Goal: Information Seeking & Learning: Learn about a topic

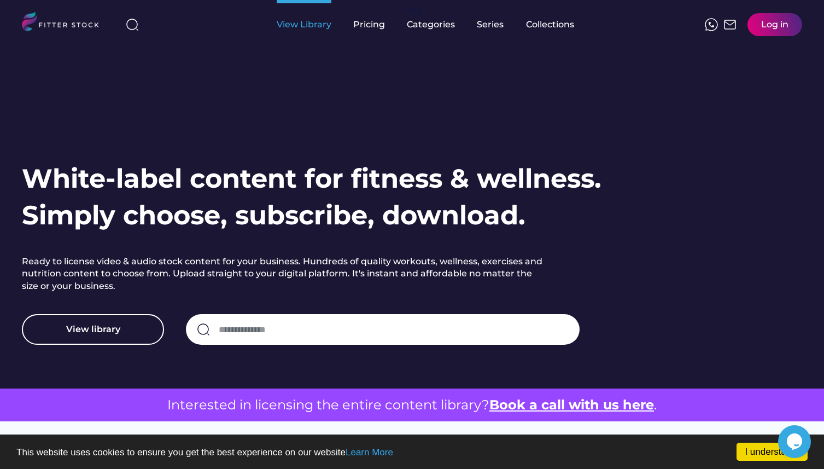
click at [312, 19] on div "View Library" at bounding box center [304, 25] width 55 height 12
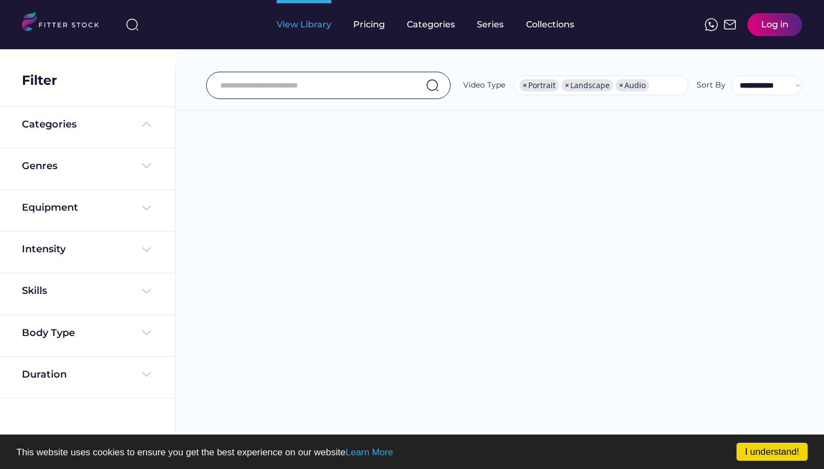
select select "**********"
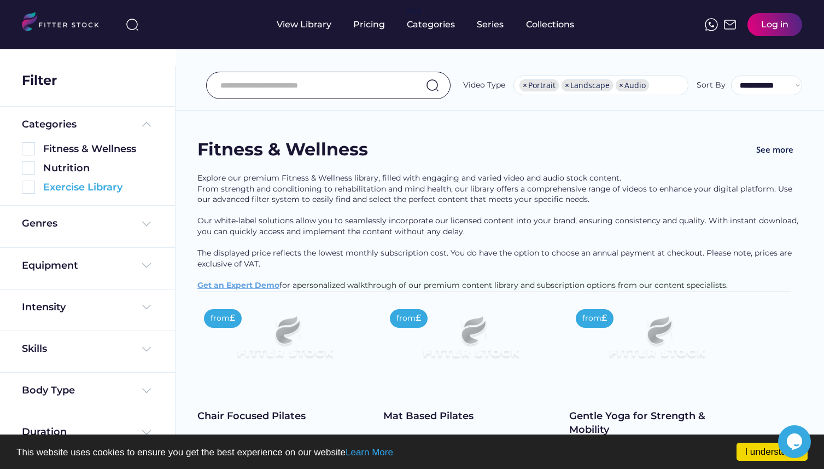
click at [31, 187] on img at bounding box center [28, 186] width 13 height 13
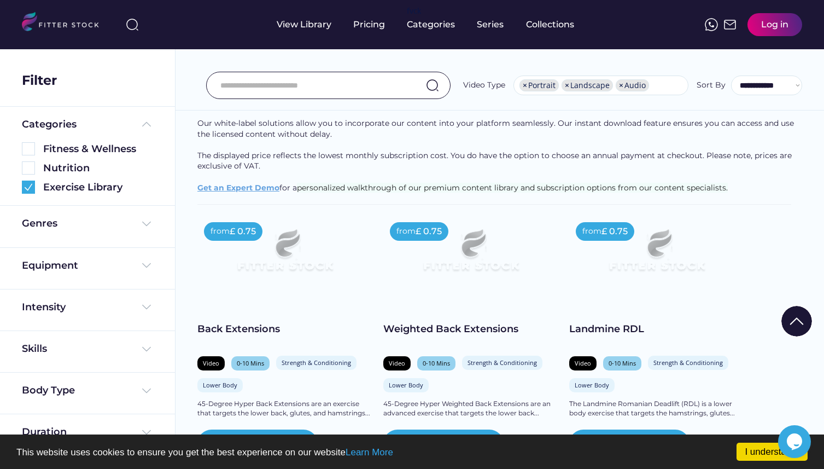
scroll to position [143, 0]
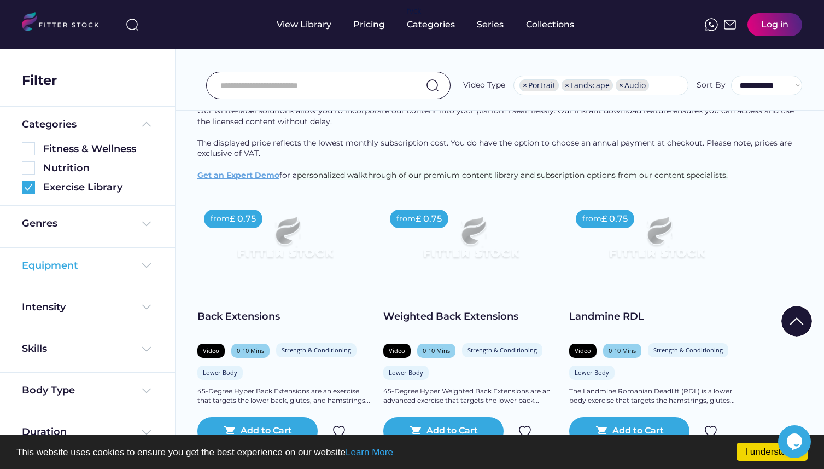
click at [138, 267] on div "Equipment" at bounding box center [87, 266] width 131 height 14
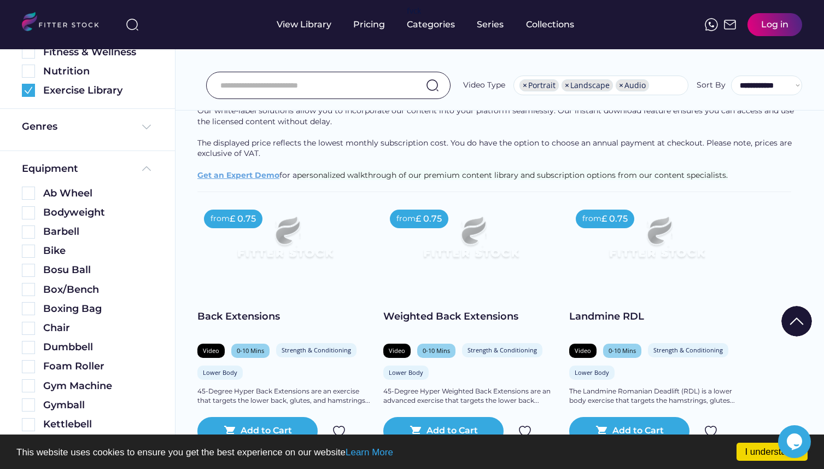
scroll to position [72, 0]
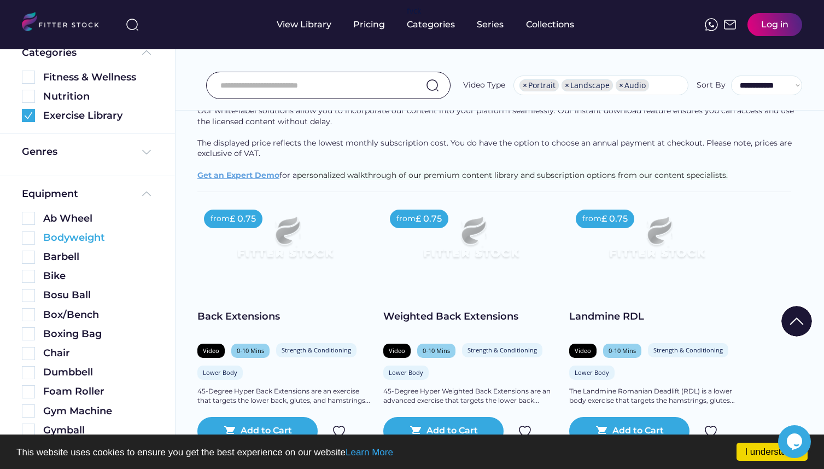
click at [29, 237] on img at bounding box center [28, 237] width 13 height 13
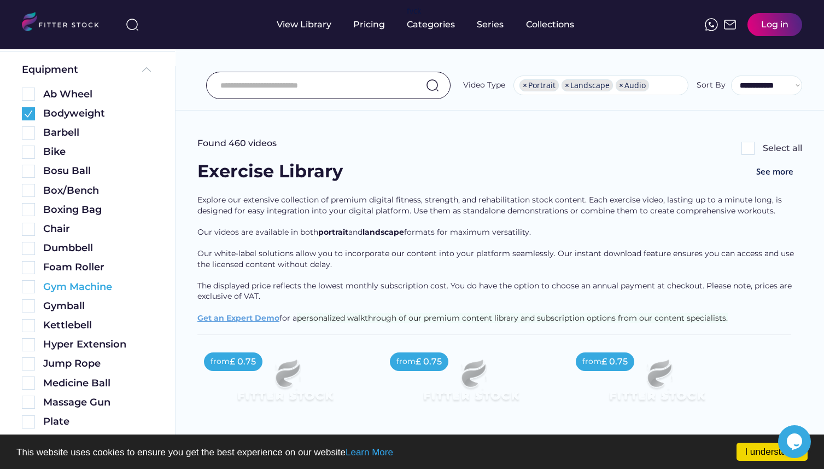
scroll to position [263, 0]
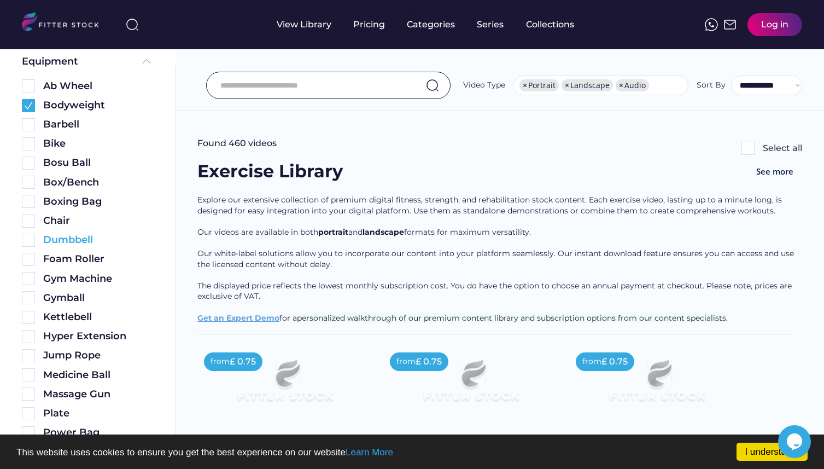
click at [27, 242] on img at bounding box center [28, 240] width 13 height 13
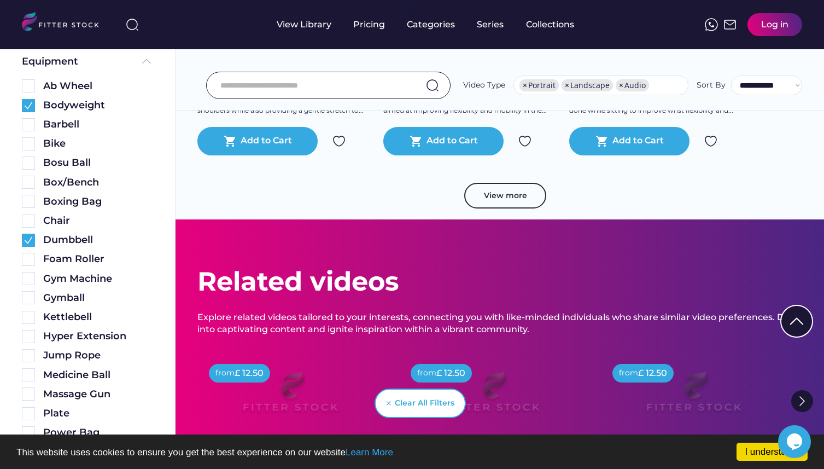
scroll to position [2055, 0]
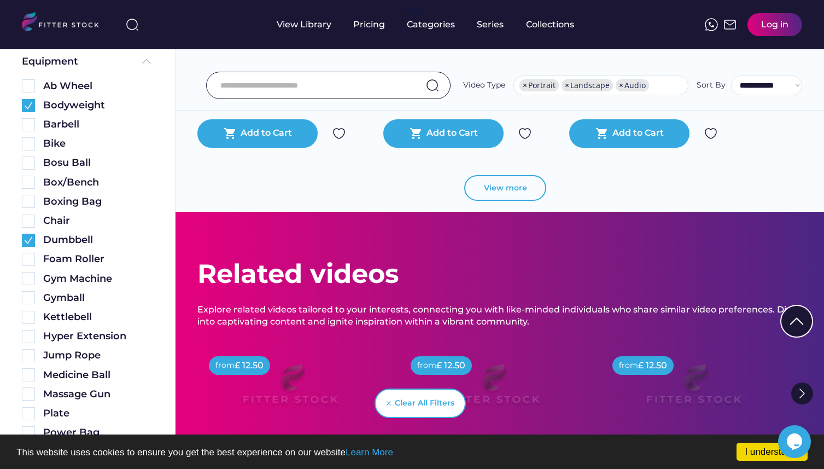
click at [501, 189] on button "View more" at bounding box center [505, 188] width 82 height 26
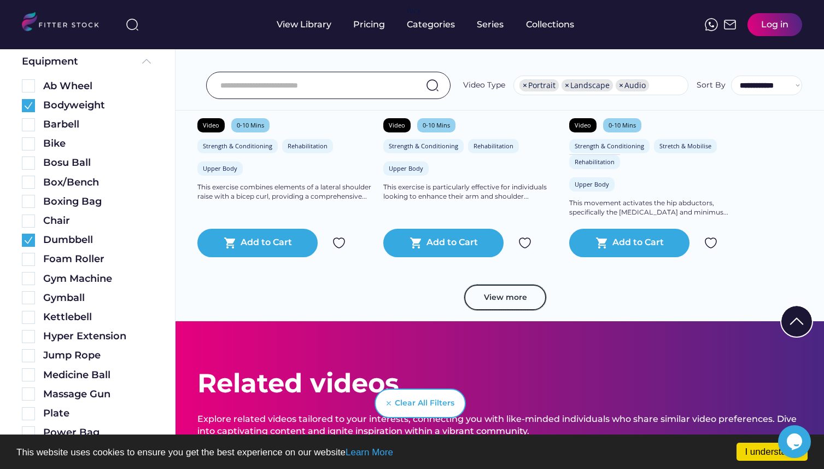
scroll to position [3946, 0]
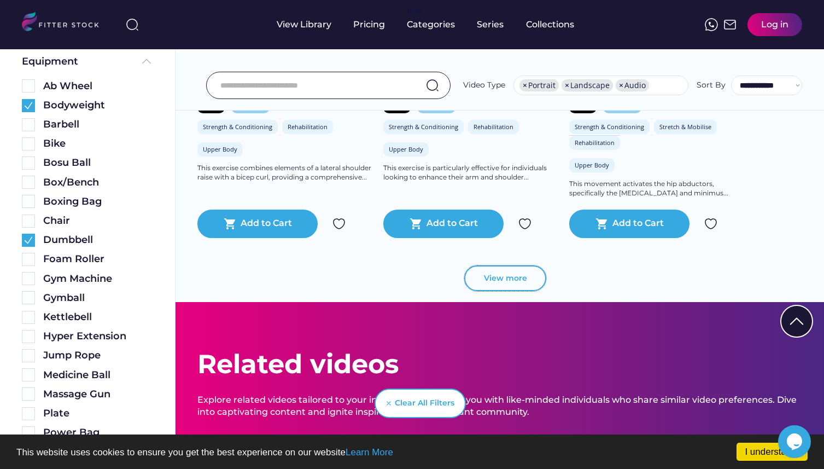
click at [494, 276] on button "View more" at bounding box center [505, 278] width 82 height 26
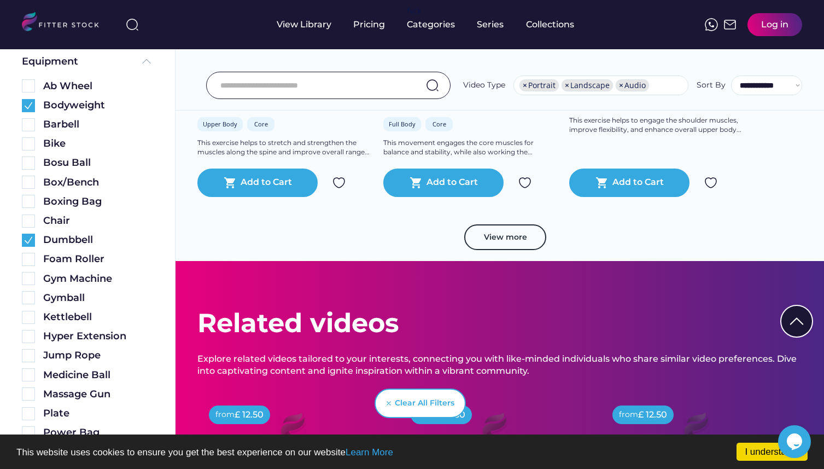
scroll to position [6057, 0]
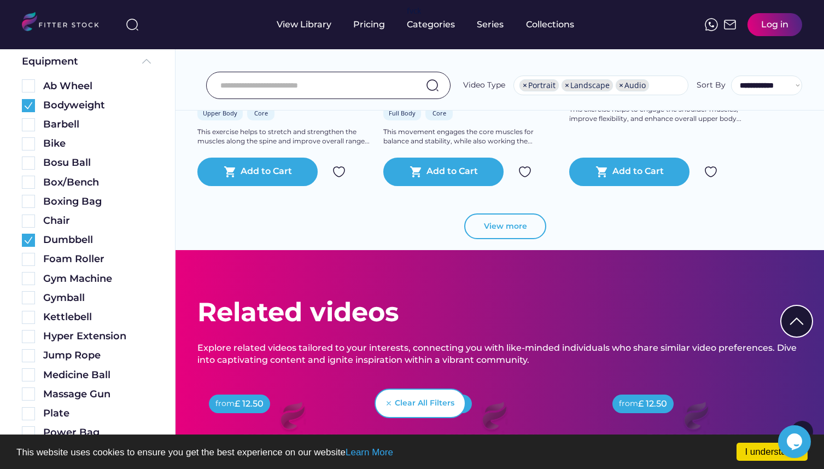
click at [508, 226] on button "View more" at bounding box center [505, 226] width 82 height 26
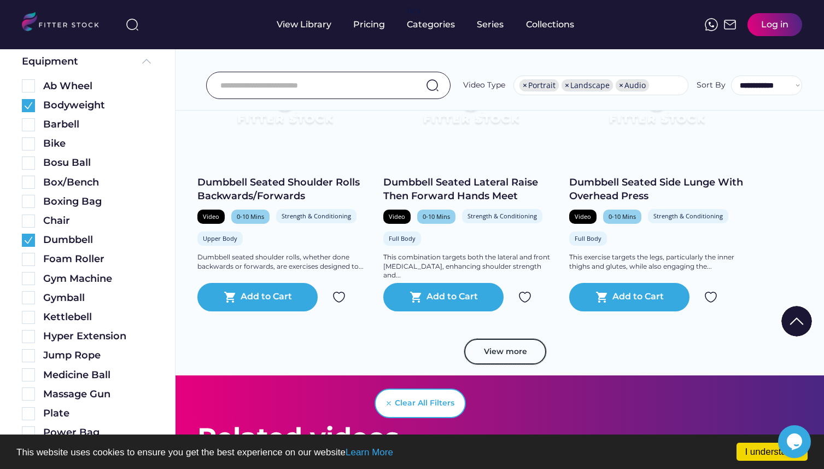
scroll to position [7921, 0]
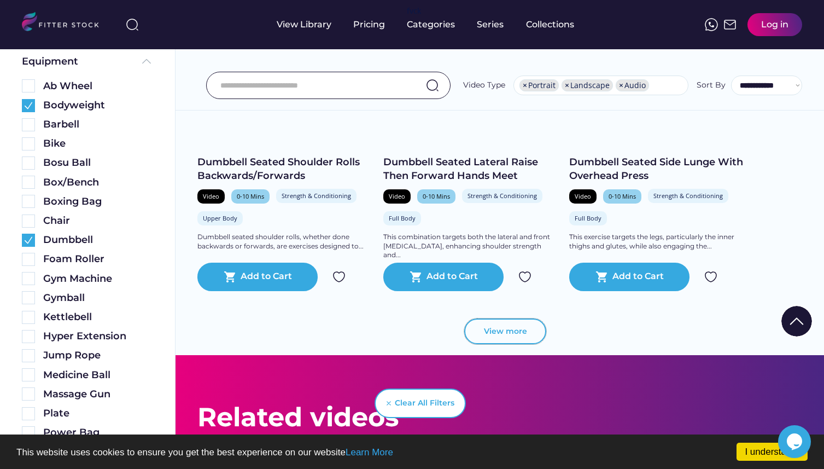
click at [509, 338] on button "View more" at bounding box center [505, 331] width 82 height 26
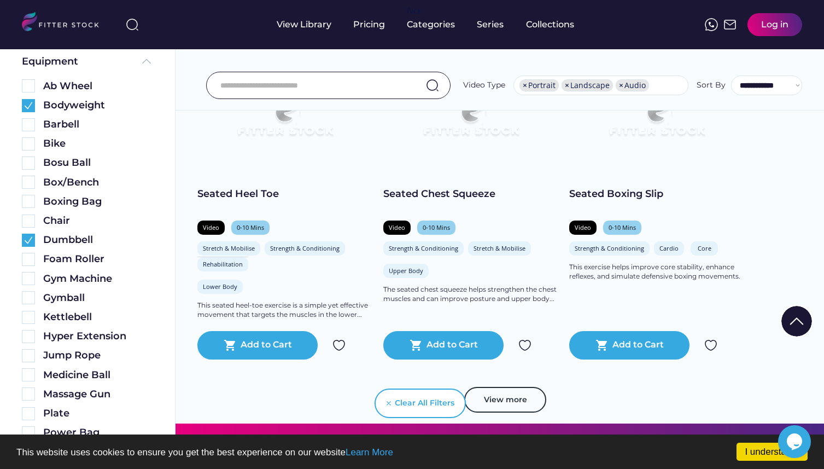
scroll to position [9847, 0]
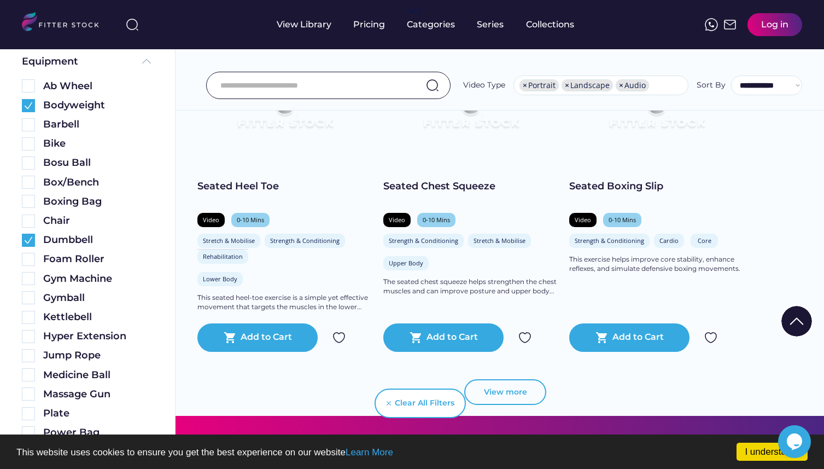
click at [496, 394] on button "View more" at bounding box center [505, 392] width 82 height 26
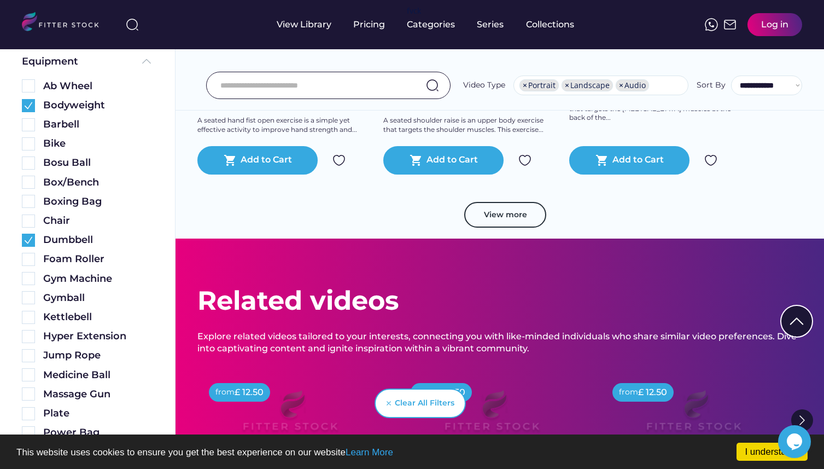
scroll to position [12045, 0]
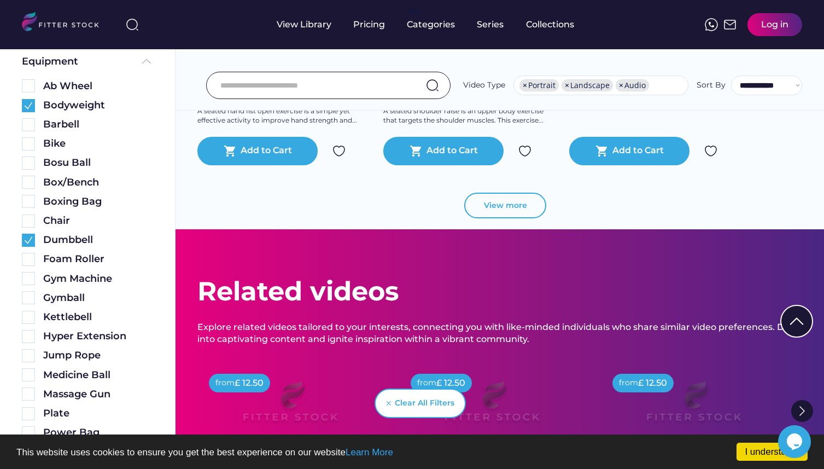
click at [523, 211] on button "View more" at bounding box center [505, 206] width 82 height 26
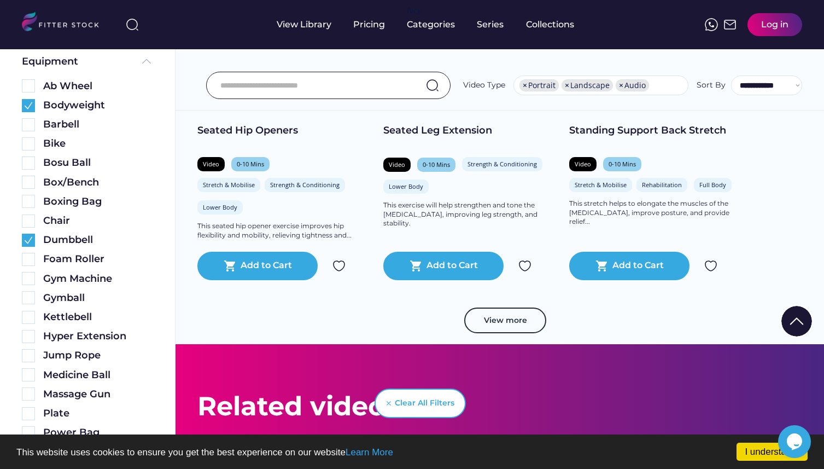
scroll to position [13958, 0]
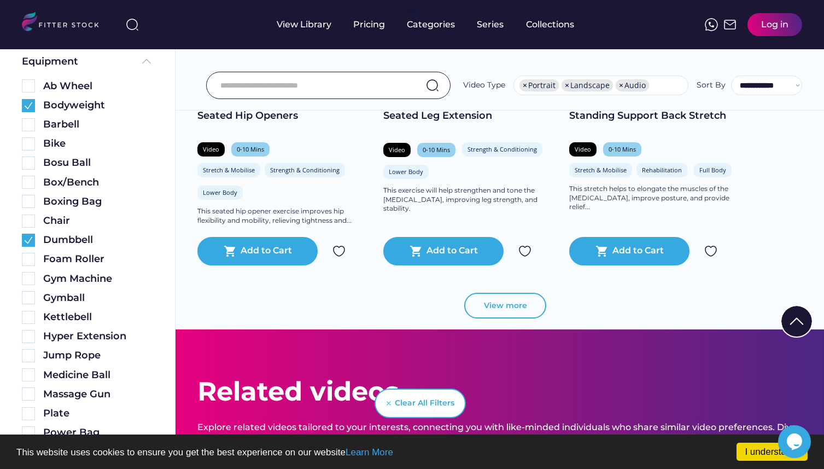
click at [499, 303] on button "View more" at bounding box center [505, 306] width 82 height 26
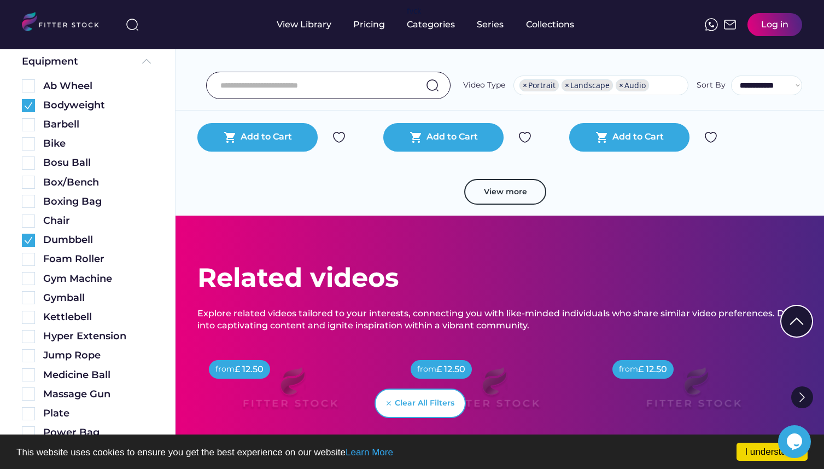
scroll to position [16178, 0]
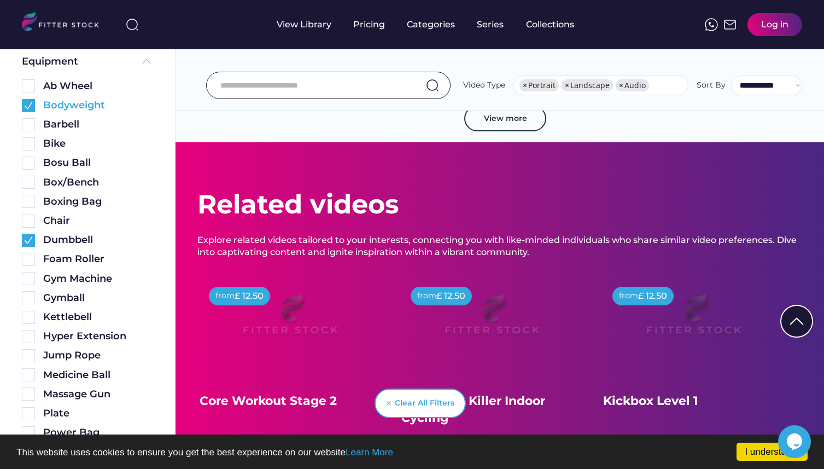
click at [27, 107] on img at bounding box center [28, 105] width 13 height 13
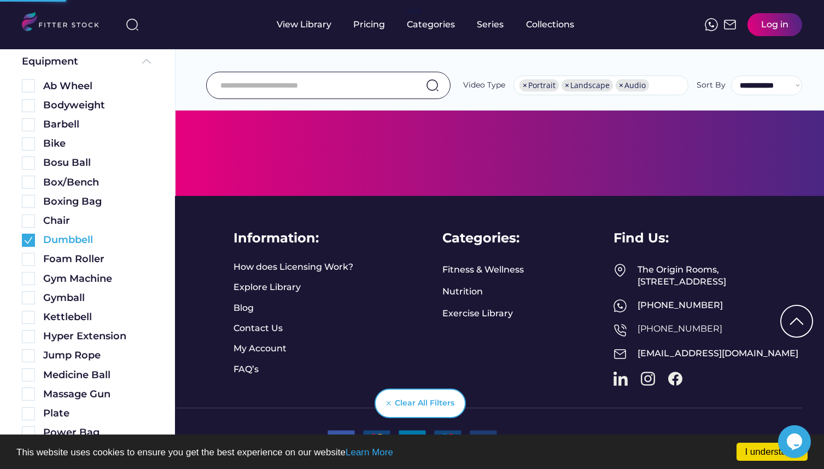
click at [34, 238] on img at bounding box center [28, 240] width 13 height 13
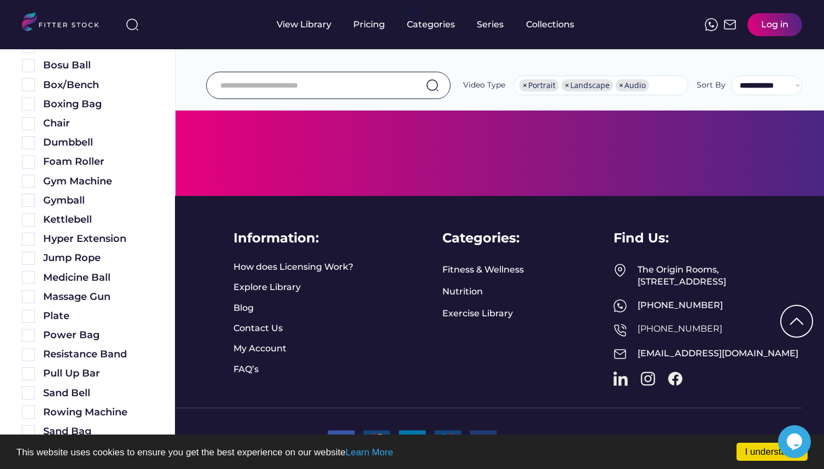
scroll to position [315, 0]
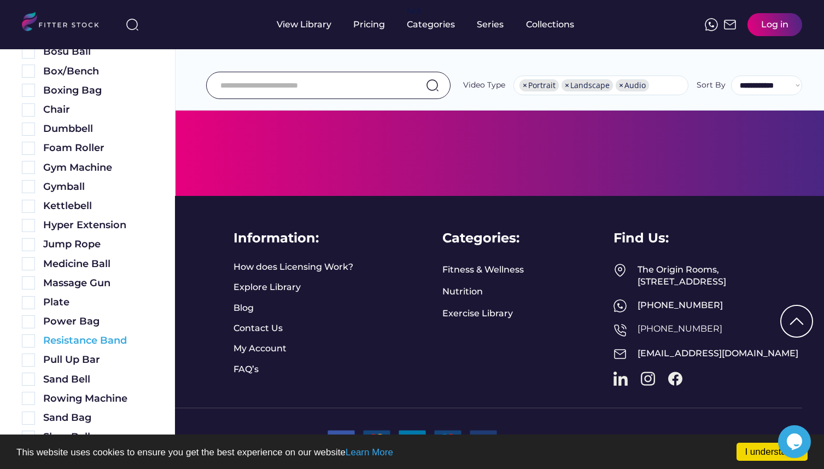
click at [30, 339] on img at bounding box center [28, 340] width 13 height 13
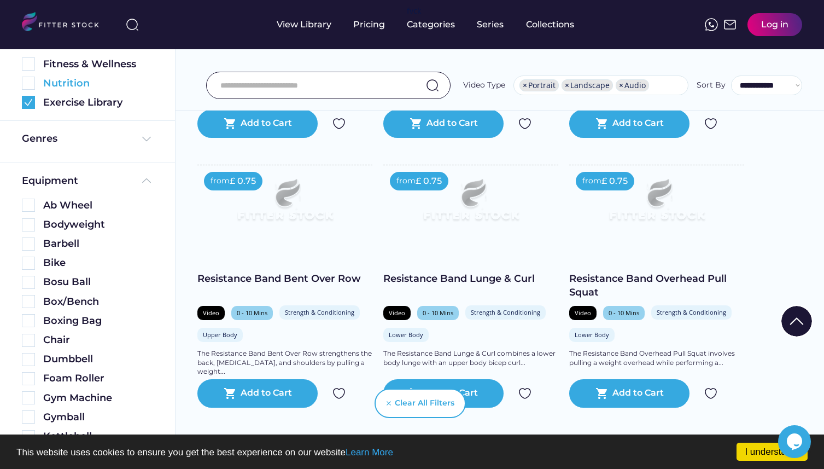
scroll to position [145, 0]
click at [142, 137] on img at bounding box center [146, 137] width 13 height 13
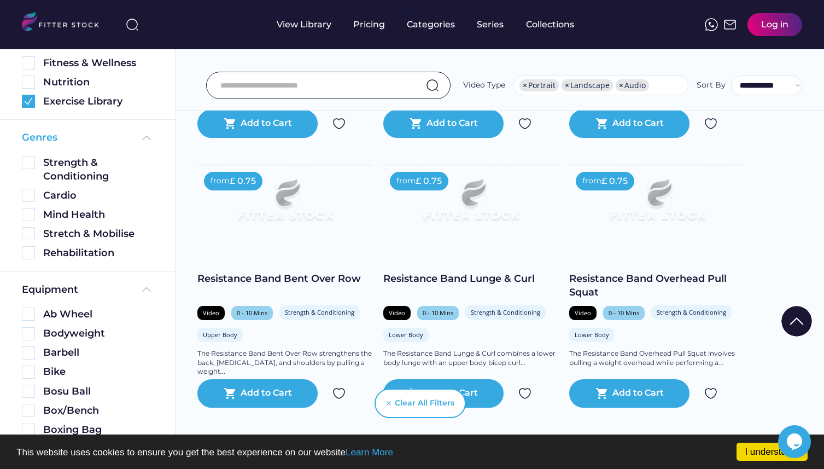
click at [142, 137] on img at bounding box center [146, 137] width 13 height 13
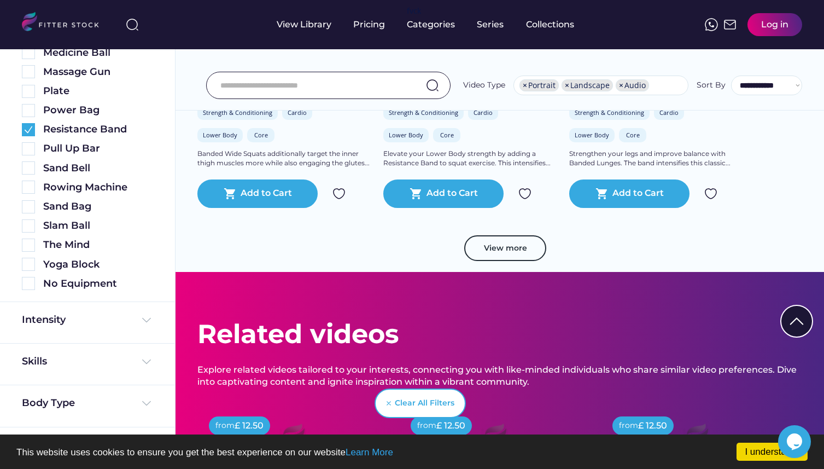
scroll to position [2013, 0]
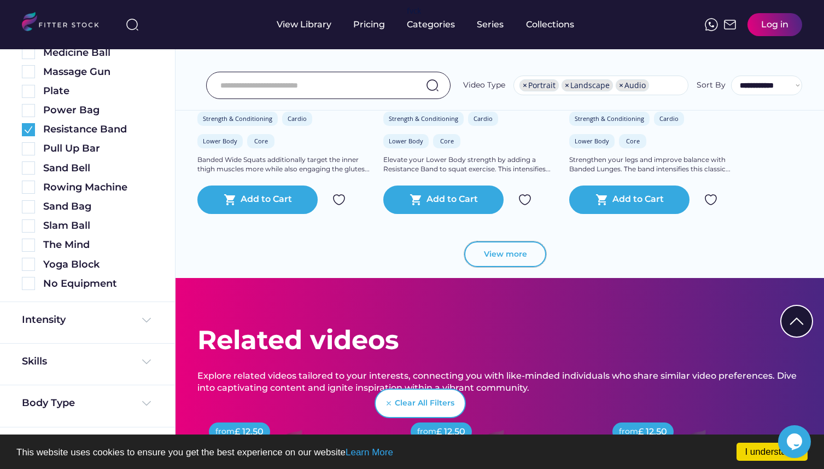
click at [491, 253] on button "View more" at bounding box center [505, 254] width 82 height 26
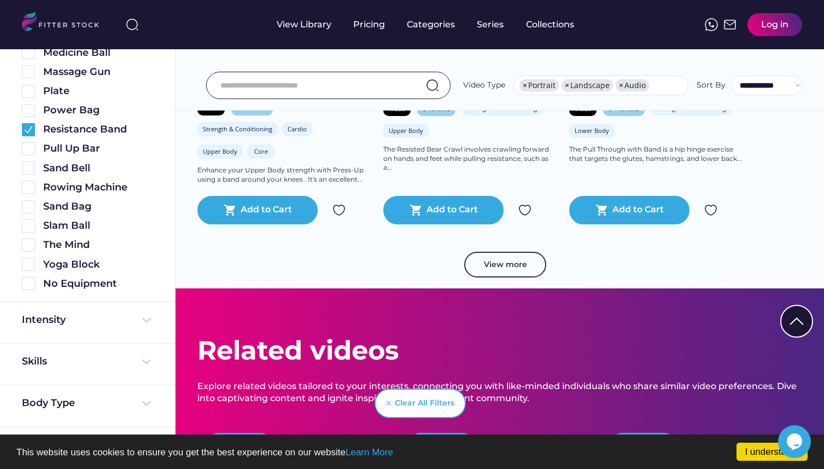
scroll to position [3941, 0]
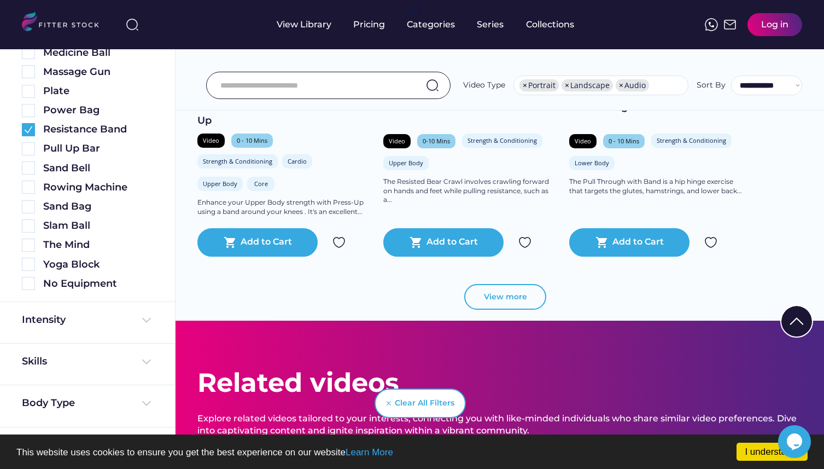
click at [500, 299] on button "View more" at bounding box center [505, 297] width 82 height 26
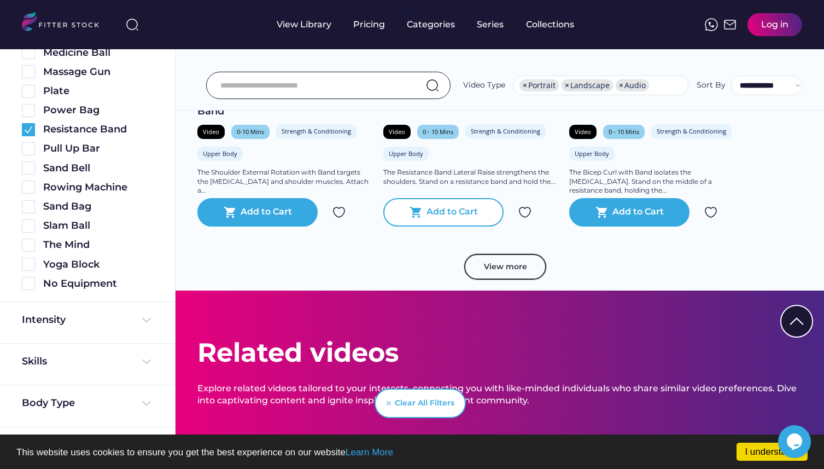
scroll to position [5860, 0]
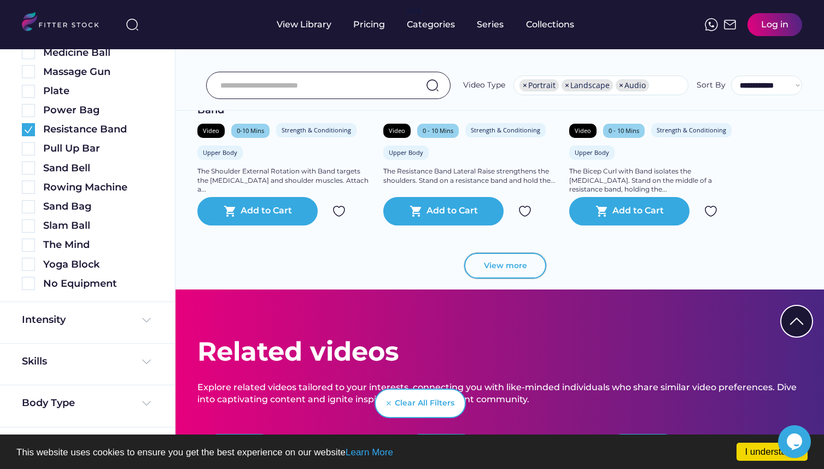
click at [524, 261] on button "View more" at bounding box center [505, 266] width 82 height 26
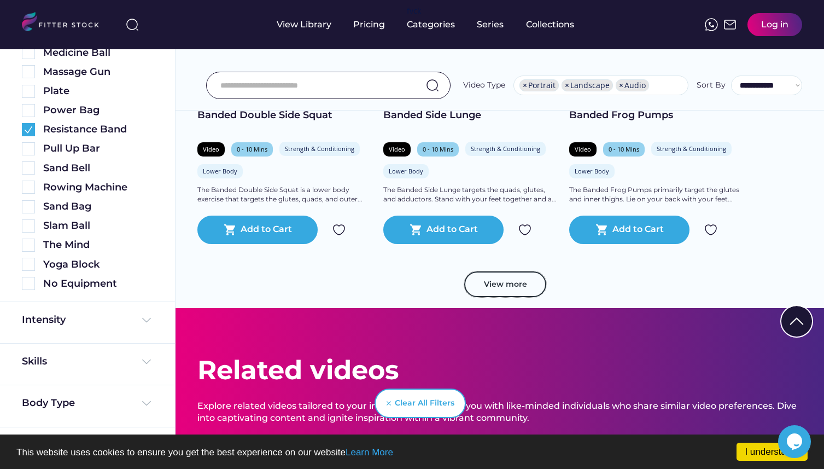
scroll to position [7741, 0]
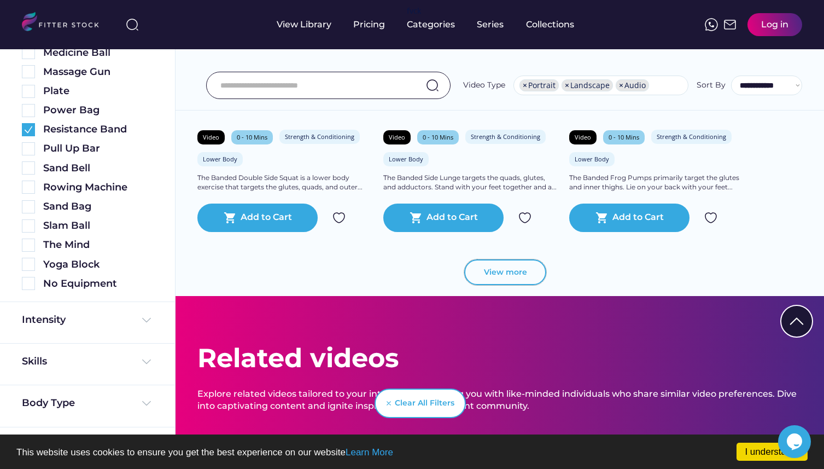
click at [503, 280] on button "View more" at bounding box center [505, 272] width 82 height 26
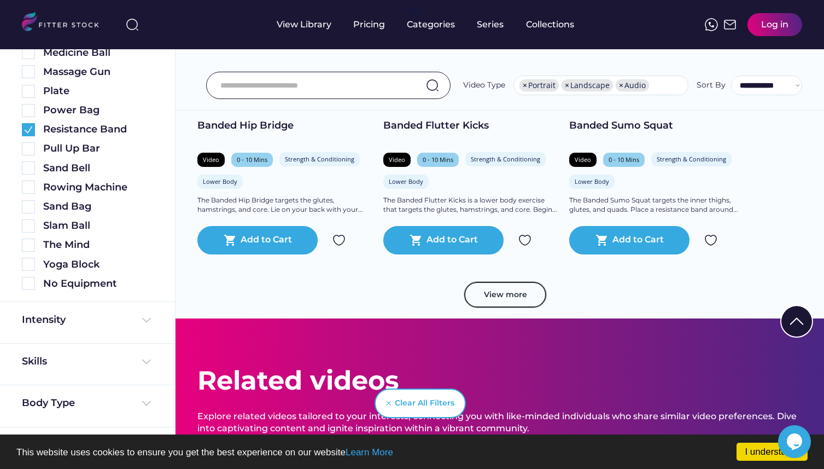
scroll to position [9607, 0]
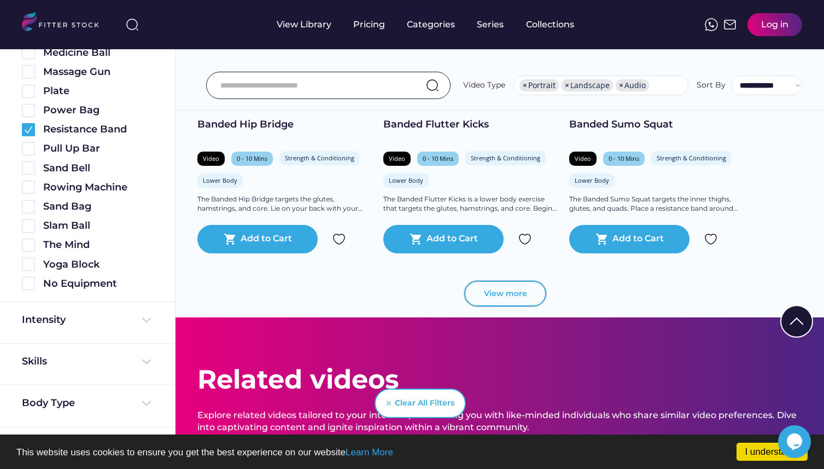
click at [504, 295] on button "View more" at bounding box center [505, 294] width 82 height 26
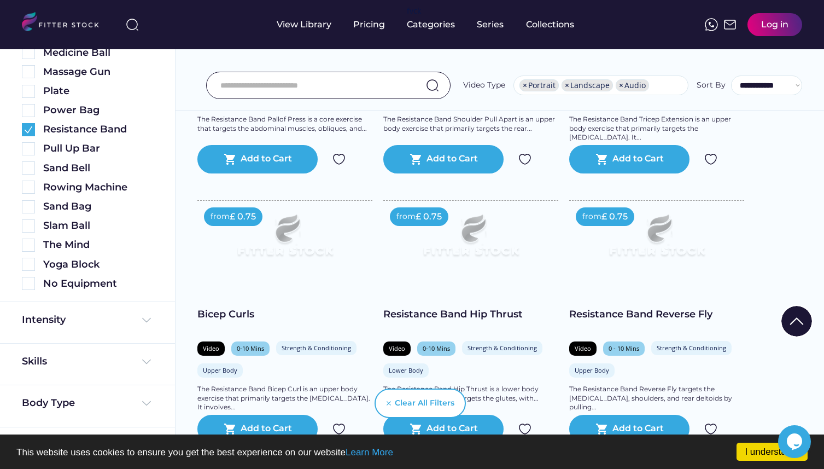
scroll to position [0, 0]
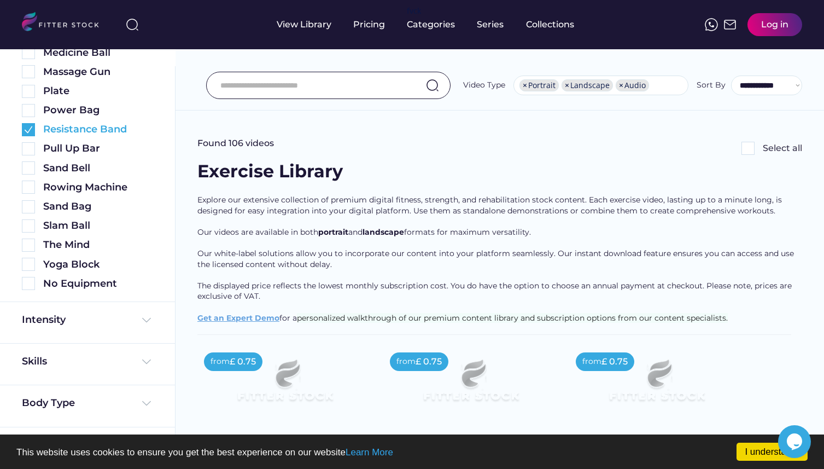
click at [28, 129] on img at bounding box center [28, 129] width 13 height 13
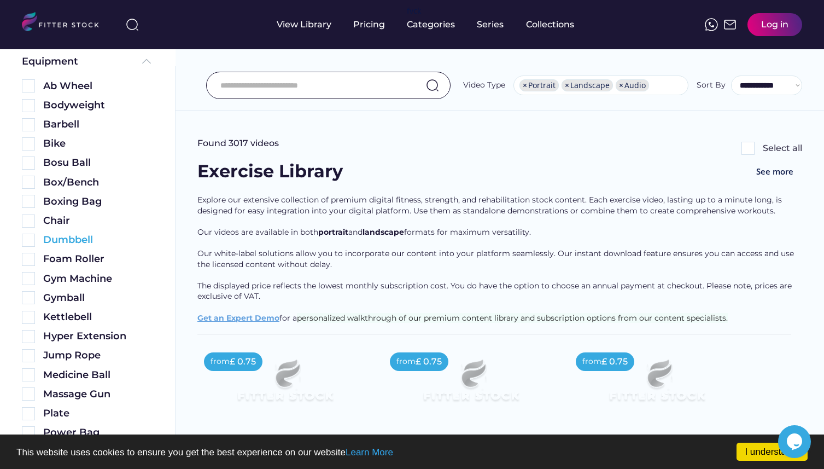
scroll to position [202, 0]
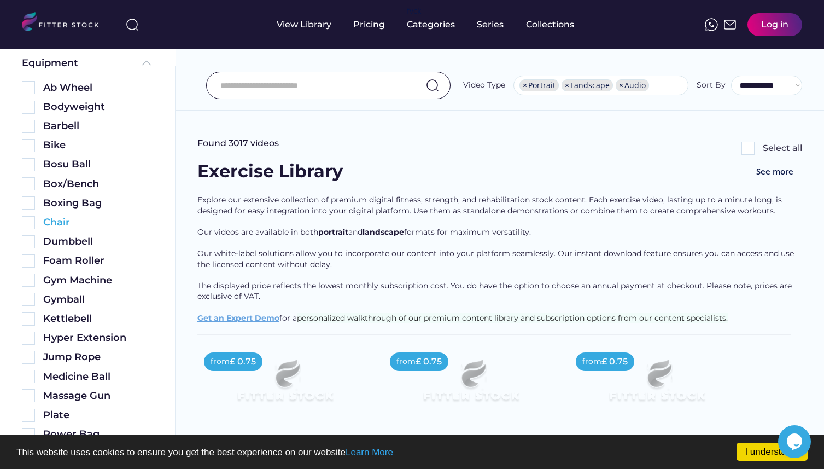
click at [28, 222] on img at bounding box center [28, 222] width 13 height 13
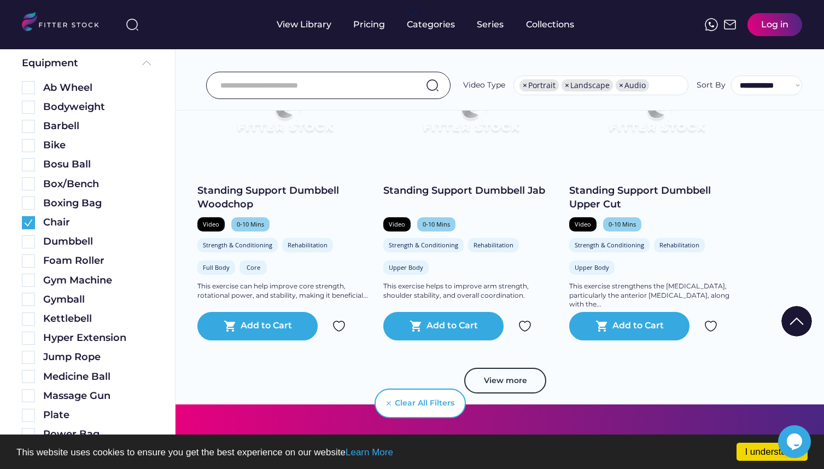
scroll to position [1905, 0]
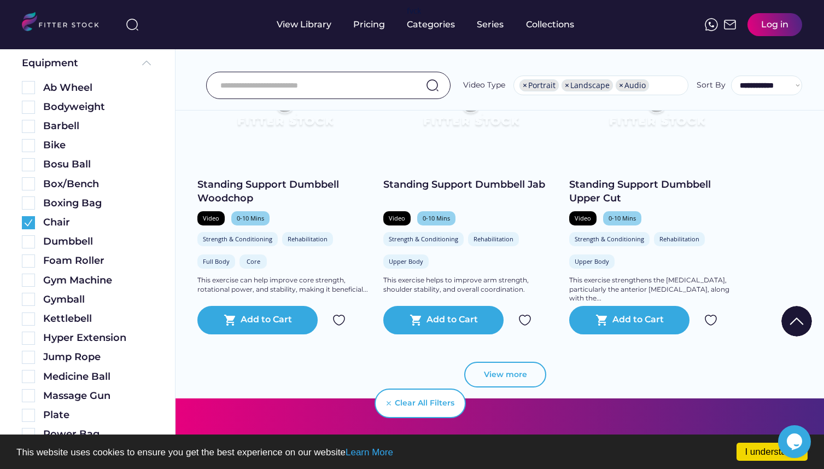
click at [511, 369] on button "View more" at bounding box center [505, 375] width 82 height 26
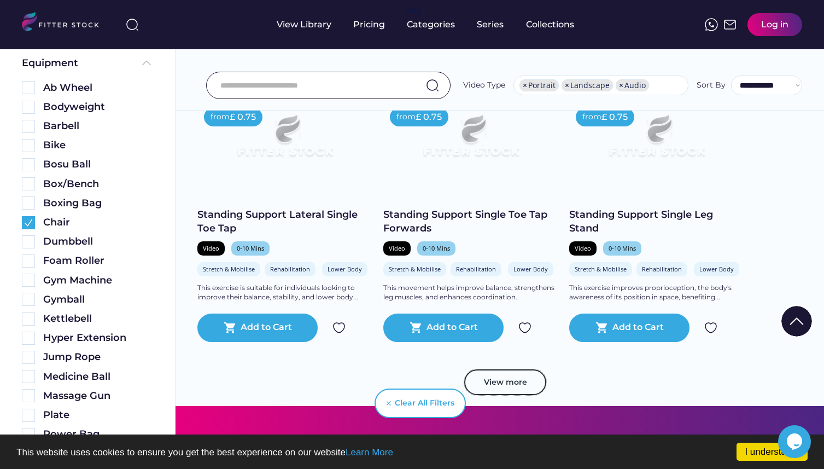
scroll to position [3971, 0]
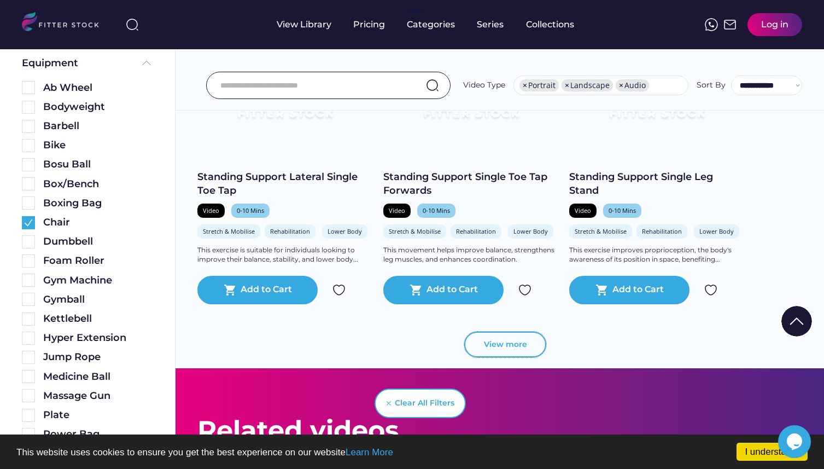
click at [492, 347] on button "View more" at bounding box center [505, 344] width 82 height 26
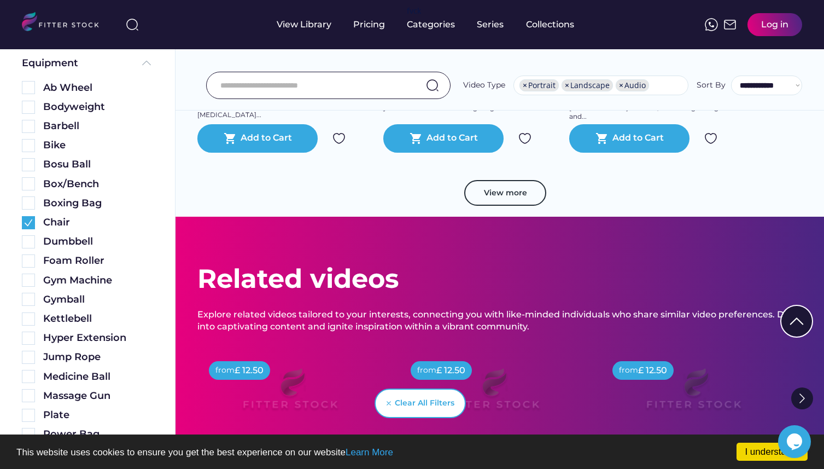
scroll to position [6121, 0]
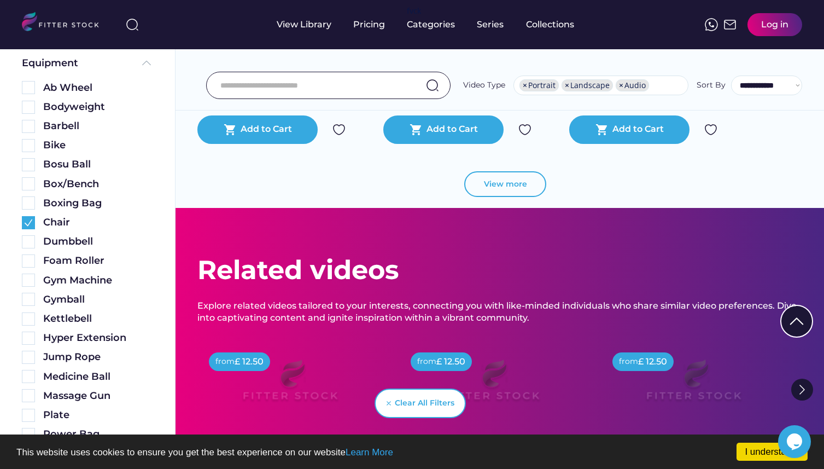
click at [523, 184] on button "View more" at bounding box center [505, 184] width 82 height 26
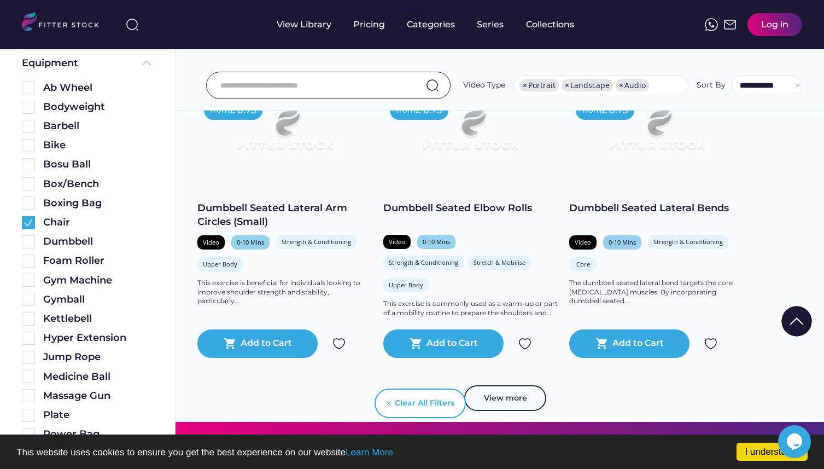
scroll to position [7858, 0]
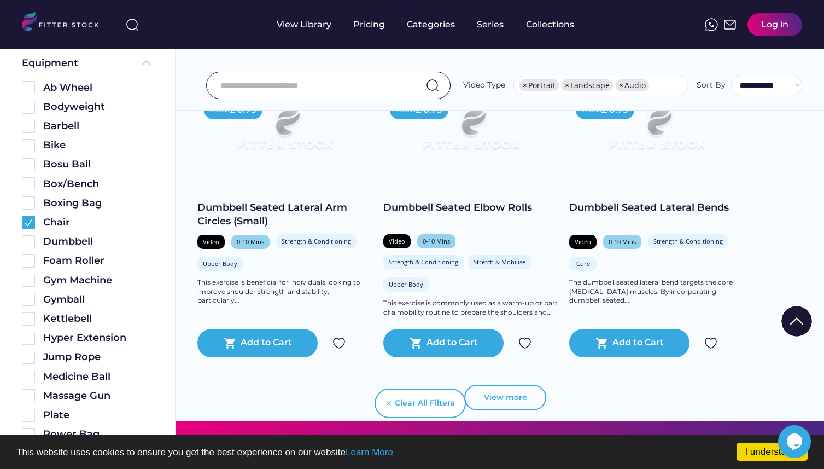
click at [510, 404] on button "View more" at bounding box center [505, 398] width 82 height 26
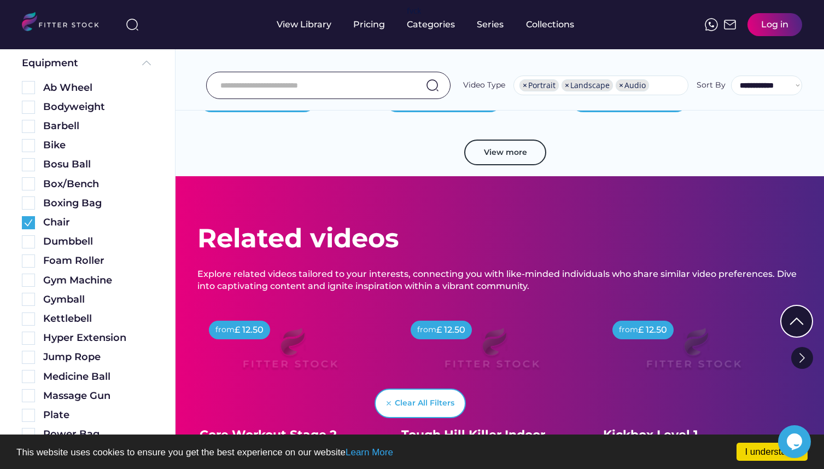
scroll to position [10151, 0]
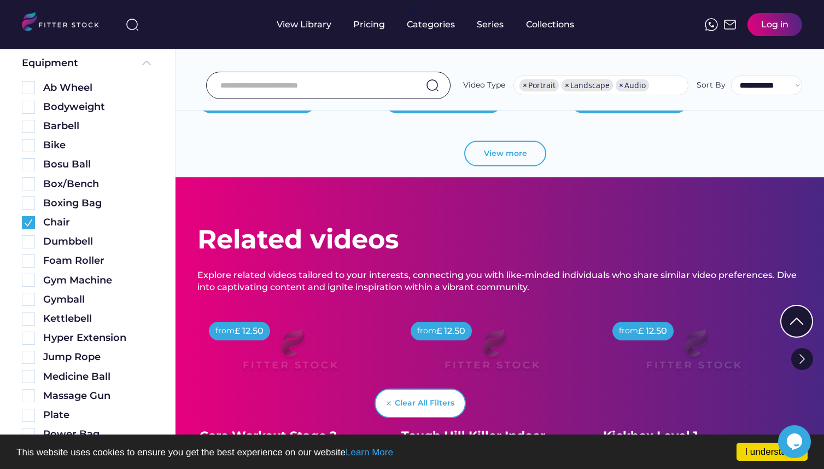
click at [533, 159] on button "View more" at bounding box center [505, 154] width 82 height 26
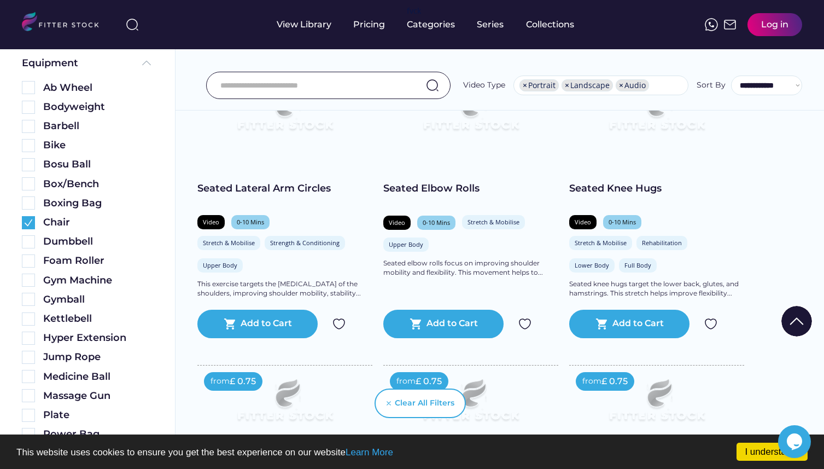
scroll to position [11669, 0]
click at [230, 86] on input "input" at bounding box center [314, 85] width 189 height 23
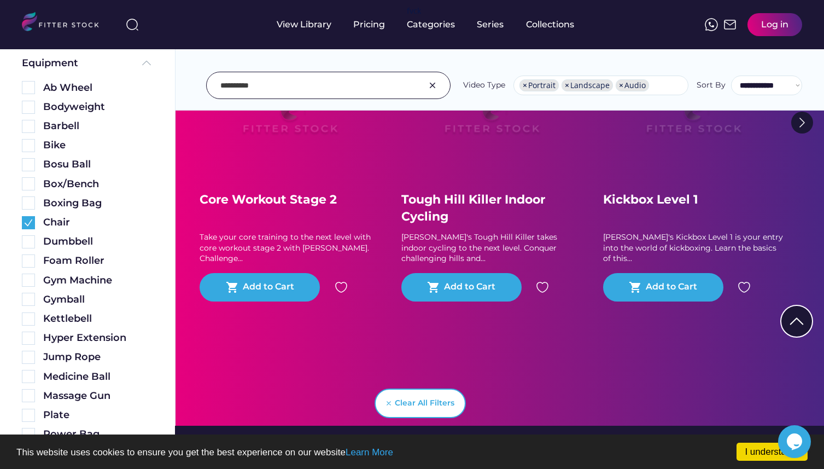
scroll to position [0, 0]
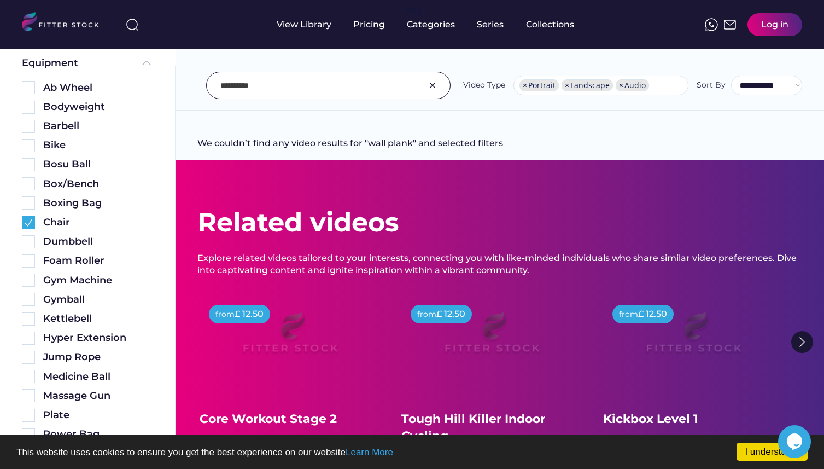
click at [270, 83] on input "input" at bounding box center [314, 85] width 189 height 23
click at [27, 224] on img at bounding box center [28, 222] width 13 height 13
click at [345, 81] on input "input" at bounding box center [314, 85] width 189 height 23
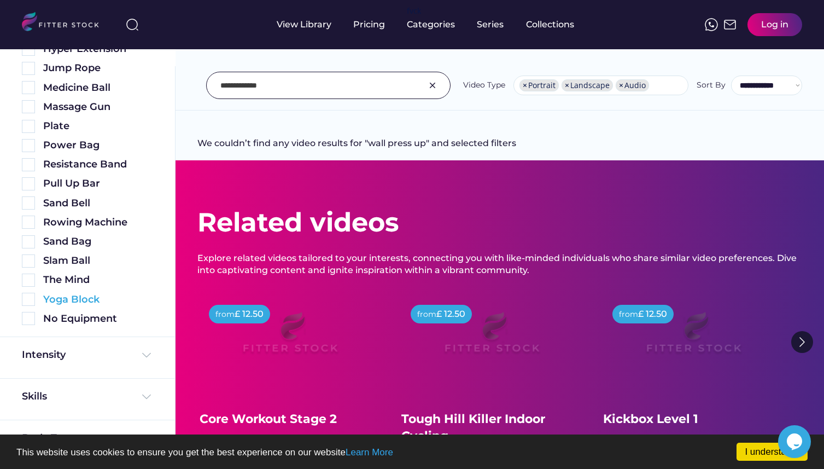
scroll to position [492, 0]
click at [27, 318] on img at bounding box center [28, 317] width 13 height 13
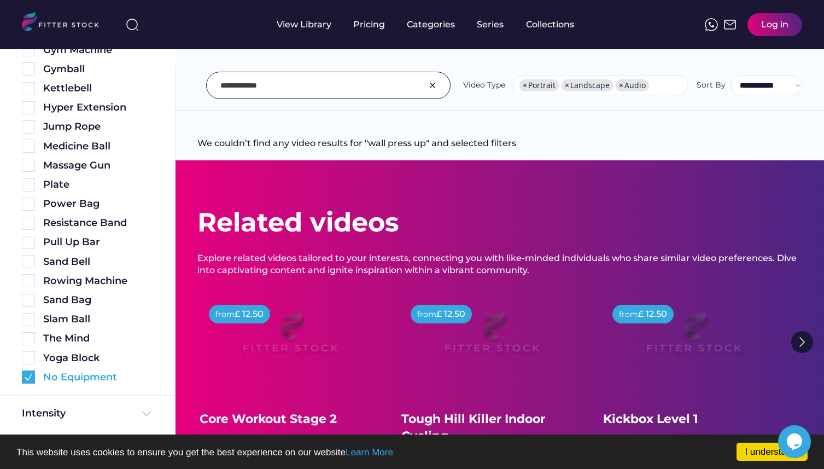
scroll to position [551, 0]
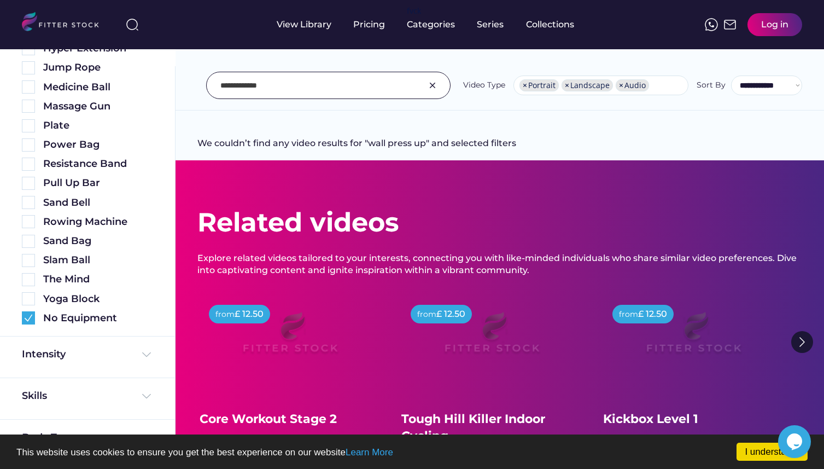
click at [290, 86] on input "input" at bounding box center [314, 85] width 189 height 23
type input "****"
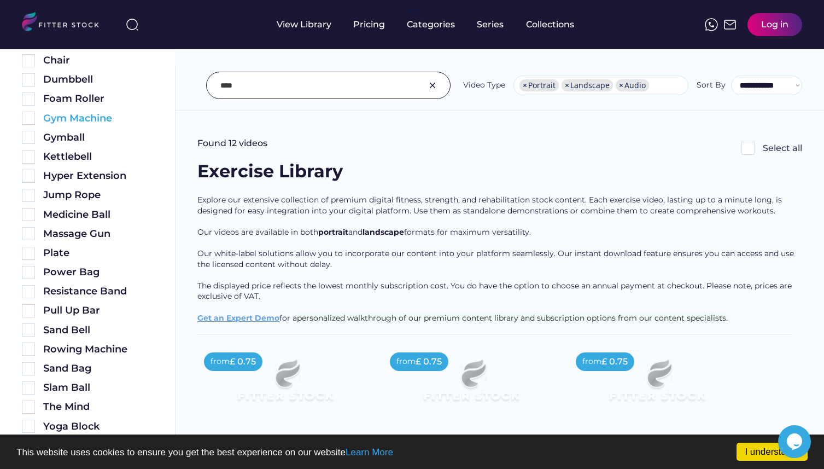
scroll to position [424, 0]
click at [28, 292] on img at bounding box center [28, 290] width 13 height 13
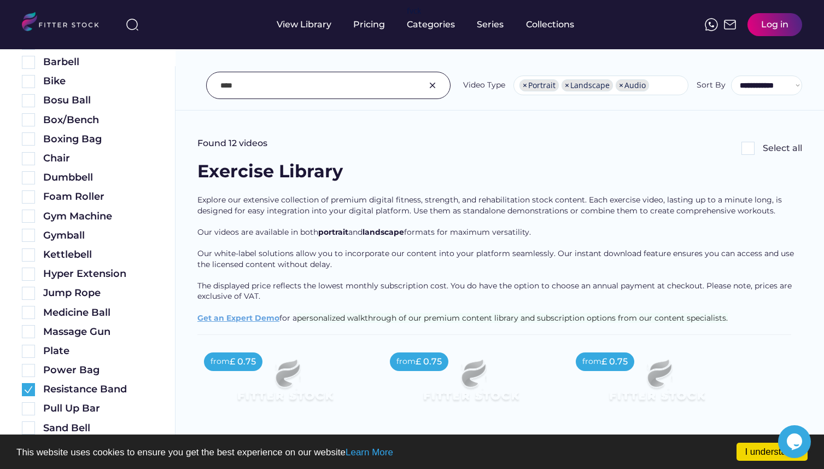
scroll to position [585, 0]
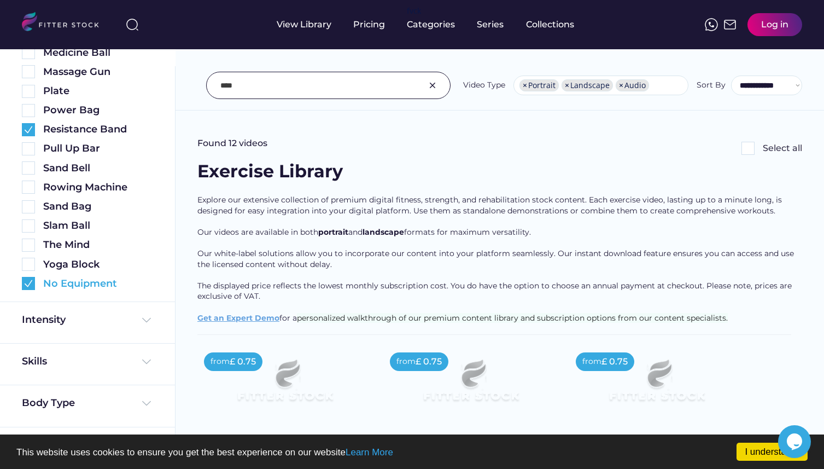
click at [28, 283] on img at bounding box center [28, 283] width 13 height 13
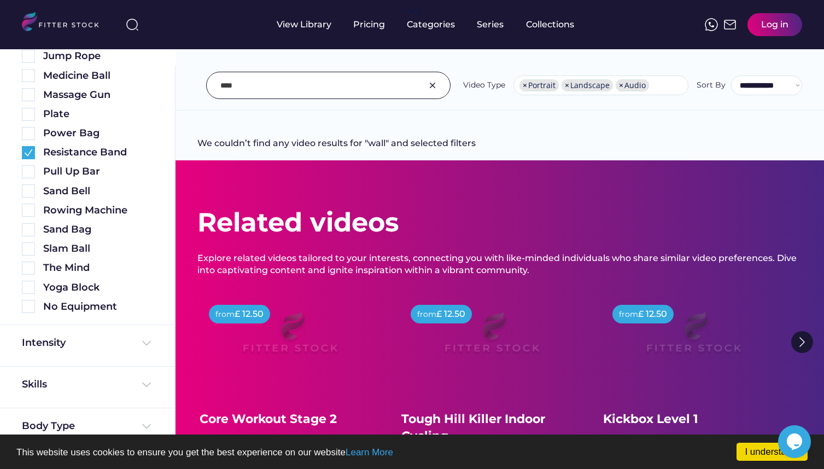
scroll to position [551, 0]
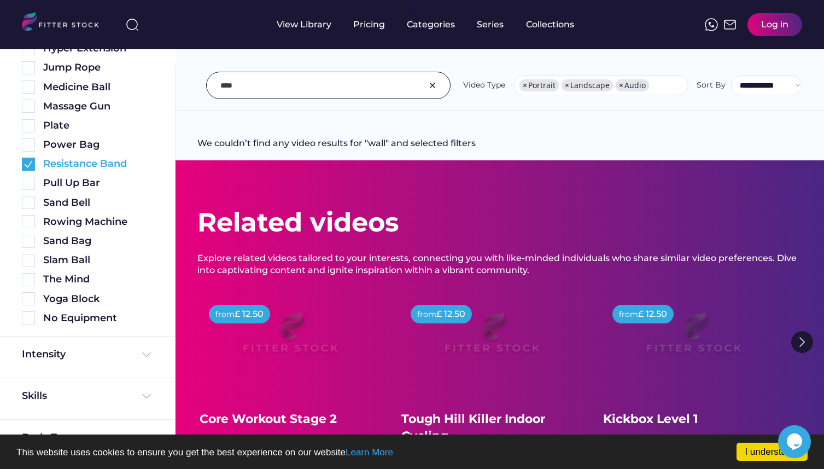
click at [31, 164] on img at bounding box center [28, 164] width 13 height 13
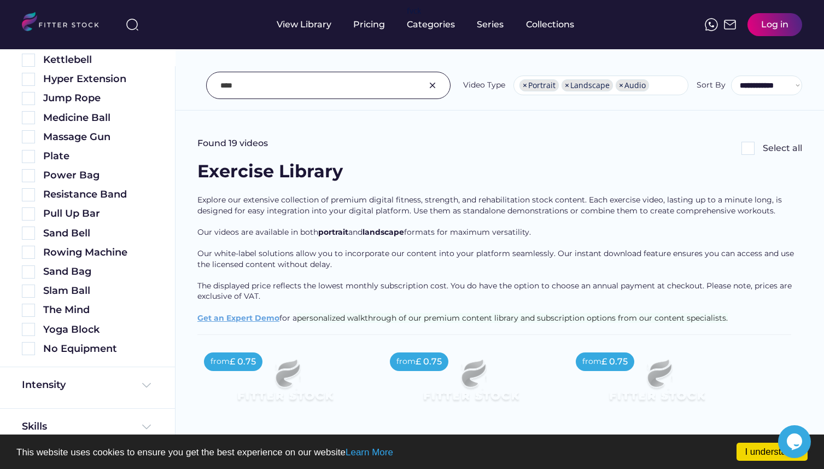
scroll to position [463, 0]
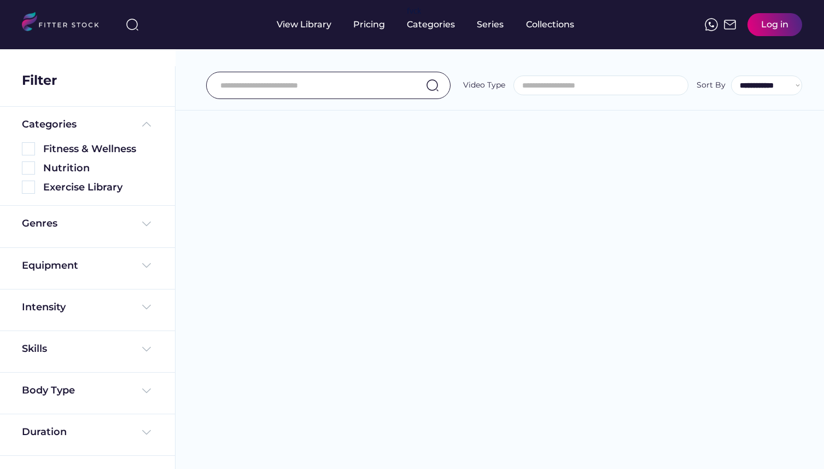
select select
select select "**********"
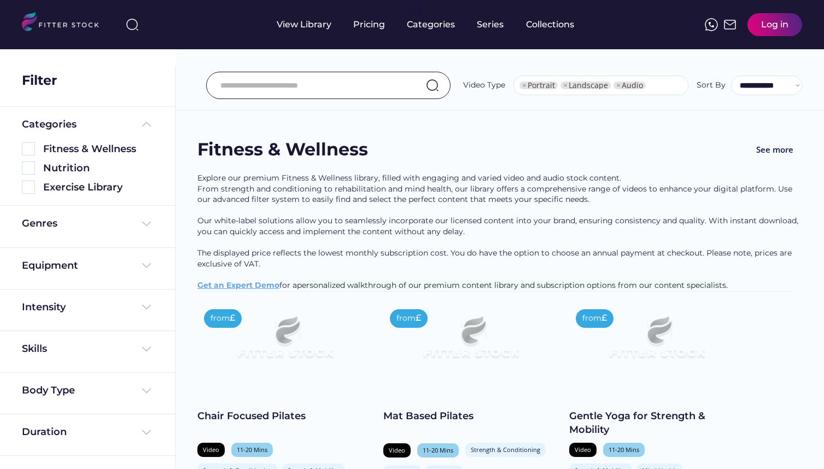
select select "**********"
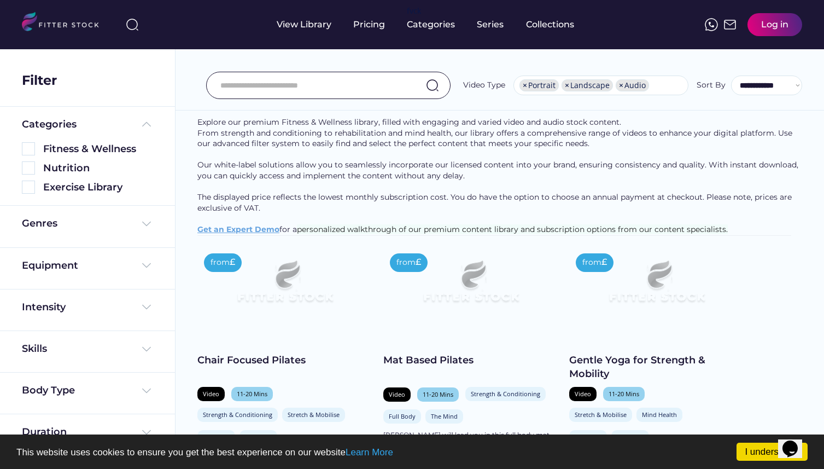
scroll to position [74, 0]
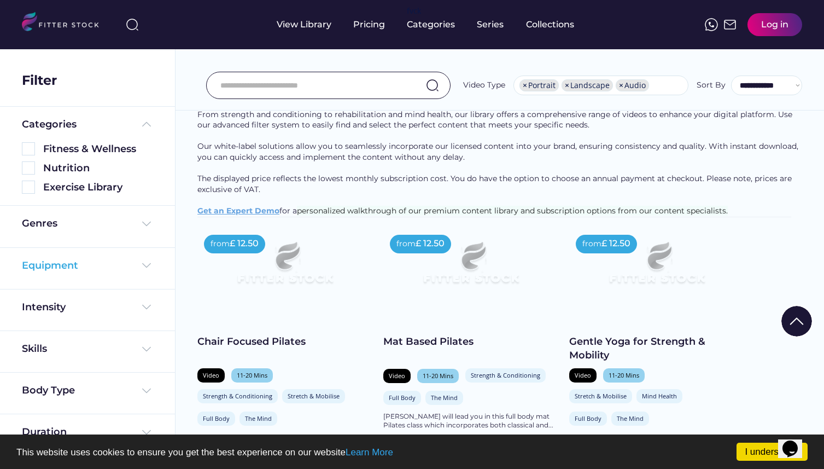
click at [147, 260] on img at bounding box center [146, 265] width 13 height 13
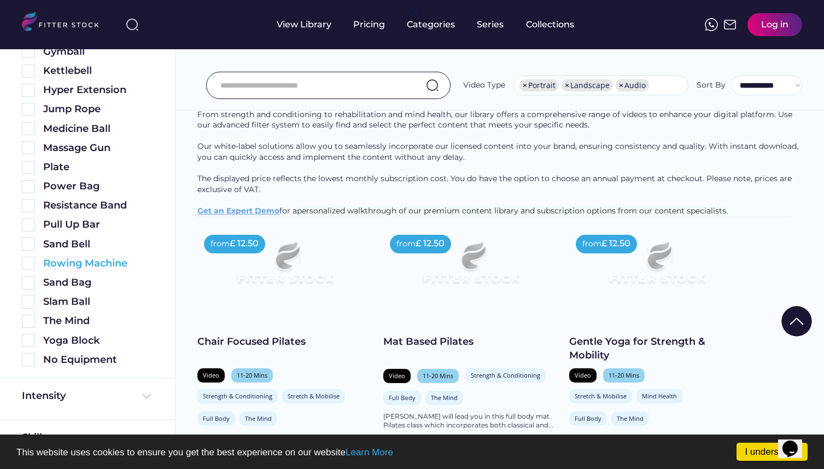
scroll to position [455, 0]
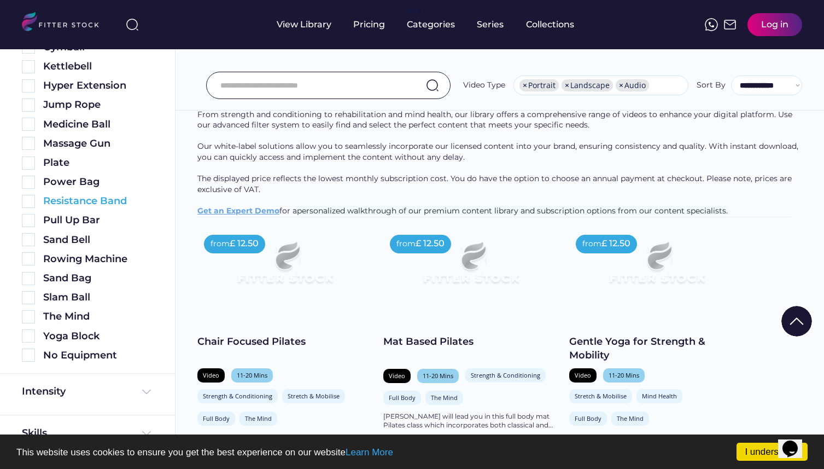
click at [28, 199] on img at bounding box center [28, 201] width 13 height 13
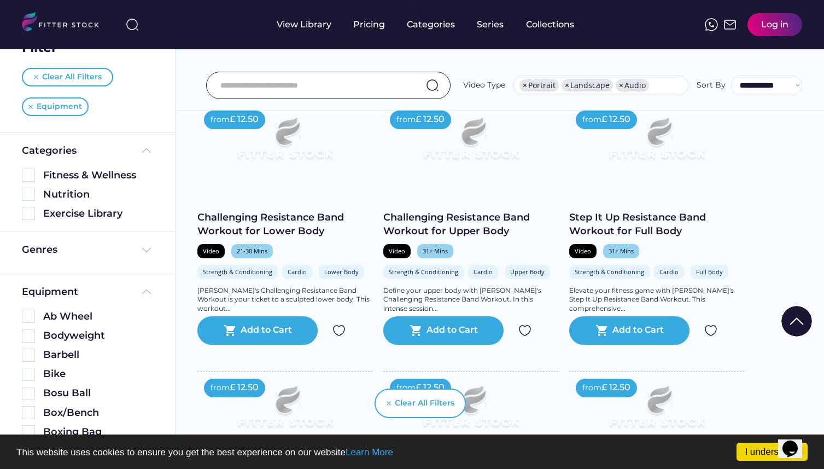
scroll to position [27, 0]
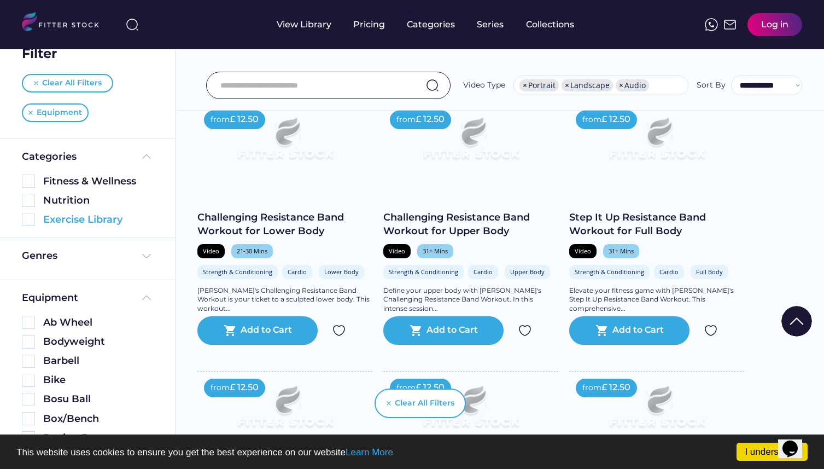
click at [30, 220] on img at bounding box center [28, 219] width 13 height 13
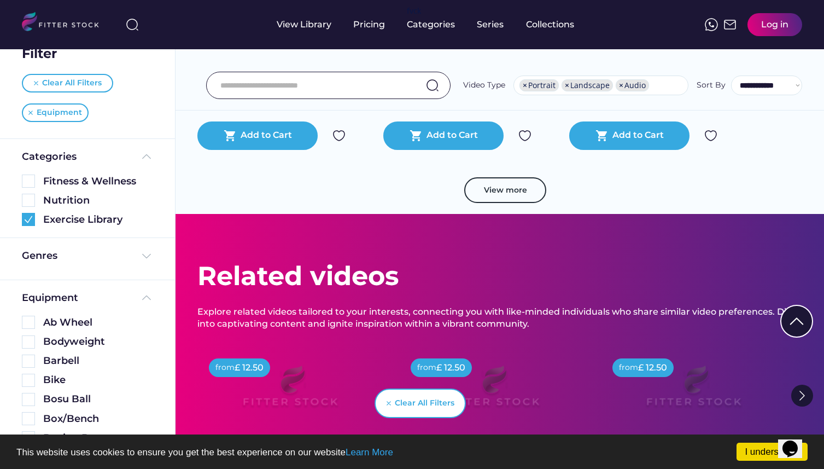
scroll to position [1918, 0]
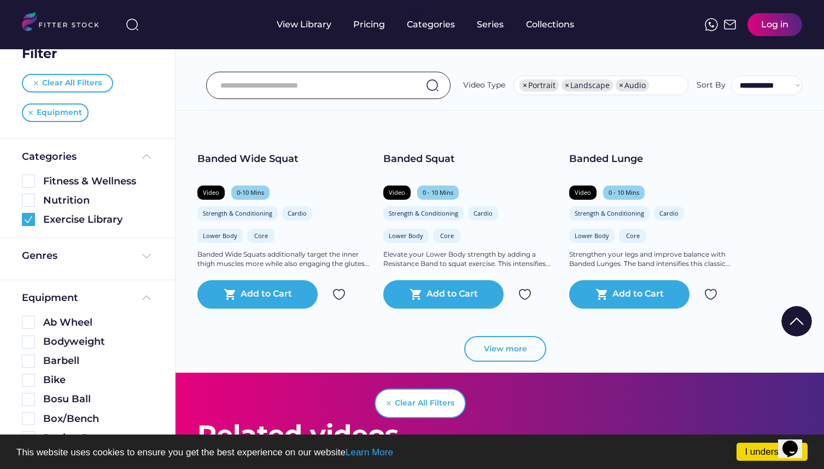
click at [526, 346] on button "View more" at bounding box center [505, 349] width 82 height 26
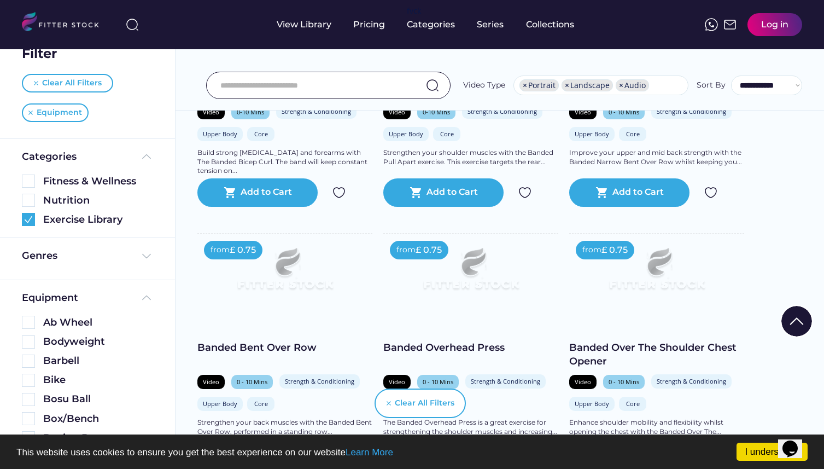
scroll to position [2876, 0]
